Goal: Transaction & Acquisition: Purchase product/service

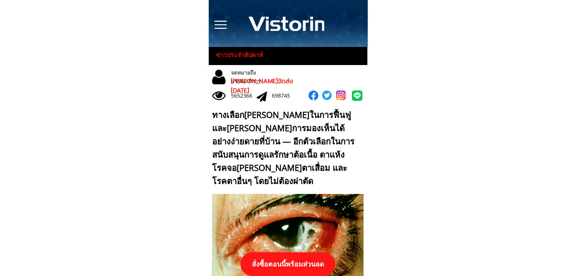
click at [291, 256] on p "สั่งซื้อตอนนี้พร้อมส่วนลด" at bounding box center [287, 264] width 95 height 24
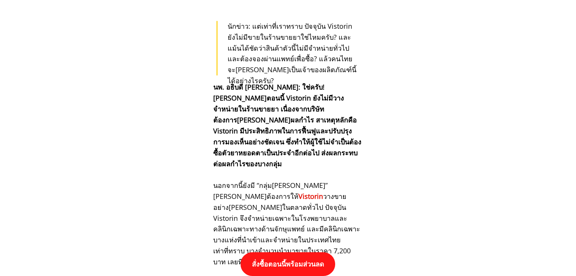
scroll to position [7859, 0]
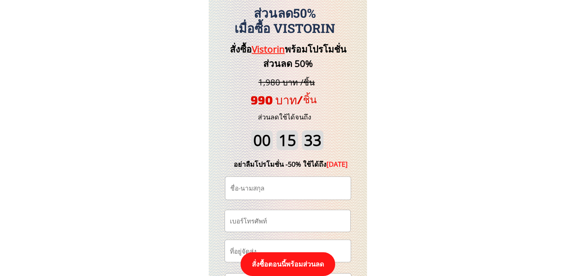
click at [285, 218] on input "tel" at bounding box center [287, 221] width 119 height 22
paste input "0930512610"
type input "0930512610"
click at [288, 190] on input "text" at bounding box center [287, 188] width 119 height 23
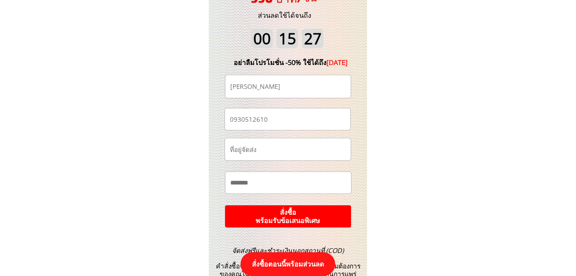
scroll to position [8010, 0]
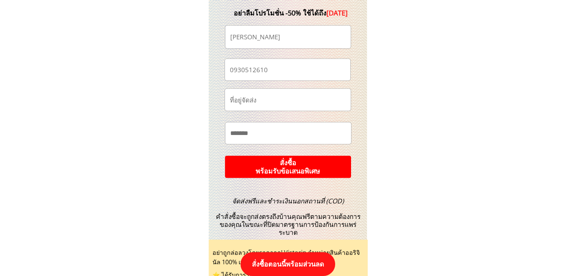
type input "[PERSON_NAME]"
click at [324, 164] on p "สั่งซื้อ พร้อมรับข้อเสนอพิเศษ" at bounding box center [288, 167] width 134 height 24
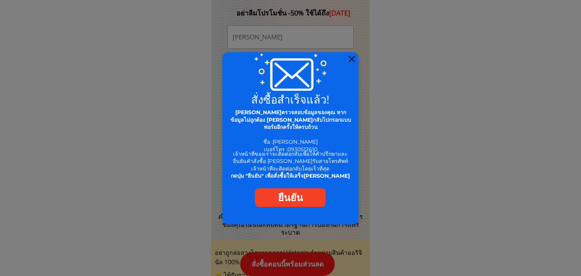
click at [353, 58] on div at bounding box center [352, 59] width 6 height 6
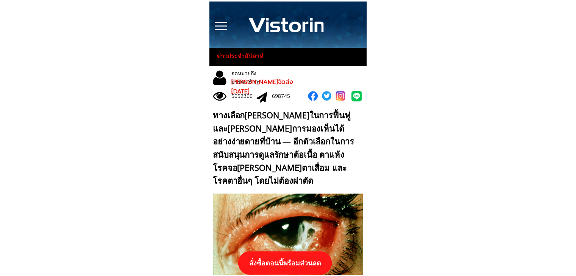
scroll to position [8010, 0]
